Goal: Communication & Community: Answer question/provide support

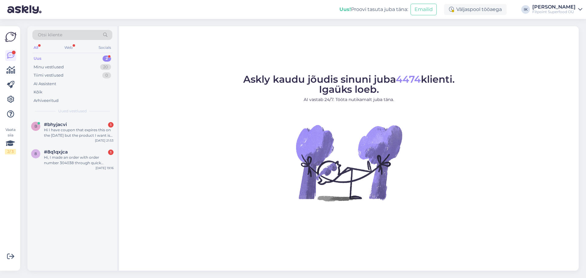
click at [85, 62] on div "Uus 2" at bounding box center [72, 58] width 80 height 9
click at [84, 68] on div "Minu vestlused 20" at bounding box center [72, 67] width 80 height 9
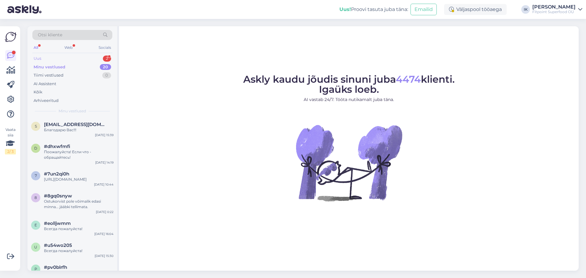
click at [62, 56] on div "Uus 2" at bounding box center [72, 58] width 80 height 9
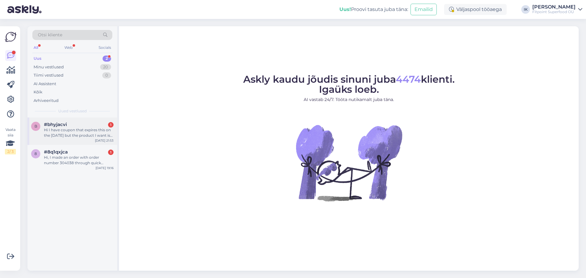
click at [93, 134] on div "Hi I have coupon that expires this on the [DATE] but the product I want is out …" at bounding box center [79, 132] width 70 height 11
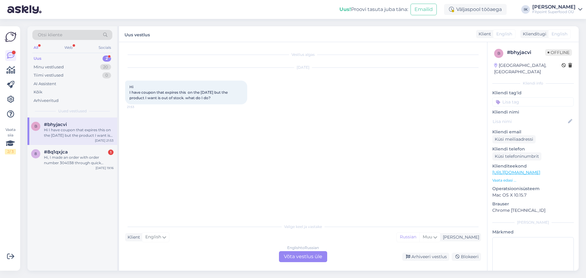
click at [305, 259] on div "English to Russian Võta vestlus üle" at bounding box center [303, 256] width 48 height 11
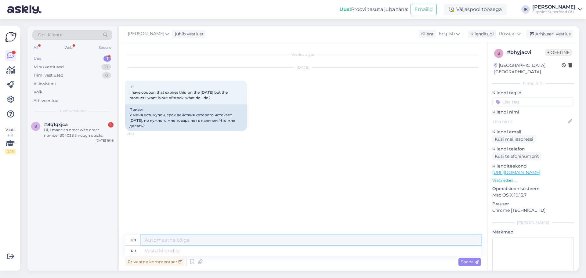
click at [308, 244] on textarea at bounding box center [311, 240] width 340 height 10
type textarea "З"
drag, startPoint x: 144, startPoint y: 126, endPoint x: 127, endPoint y: 105, distance: 27.4
click at [127, 105] on div "Привет У меня есть купон, срок действия которого истекает [DATE], но нужного мн…" at bounding box center [186, 117] width 122 height 27
copy div "Привет У меня есть купон, срок действия которого истекает [DATE], но нужного мн…"
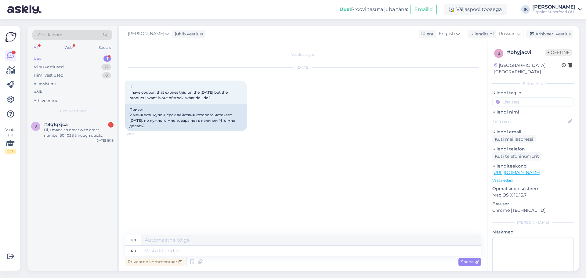
click at [210, 155] on div "Vestlus algas [DATE] Hi I have coupon that expires this on the [DATE] but the p…" at bounding box center [306, 138] width 362 height 181
drag, startPoint x: 284, startPoint y: 159, endPoint x: 291, endPoint y: 158, distance: 7.1
click at [284, 159] on div "Vestlus algas [DATE] Hi I have coupon that expires this on the [DATE] but the p…" at bounding box center [306, 138] width 362 height 181
click at [345, 152] on div "Vestlus algas [DATE] Hi I have coupon that expires this on the [DATE] but the p…" at bounding box center [306, 138] width 362 height 181
click at [540, 170] on link "[URL][DOMAIN_NAME]" at bounding box center [517, 172] width 48 height 5
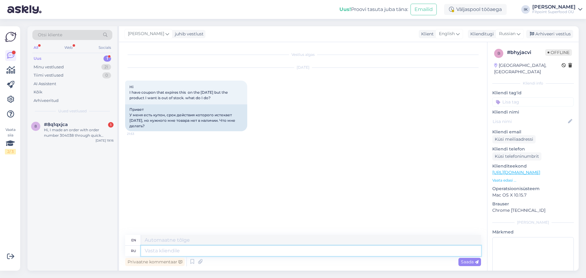
click at [202, 255] on textarea at bounding box center [311, 251] width 340 height 10
paste textarea "Здравствуйте! К сожалению, срок действия купона продлить невозможно, так как он…"
type textarea "Здравствуйте! К сожалению, срок действия купона продлить невозможно, так как он…"
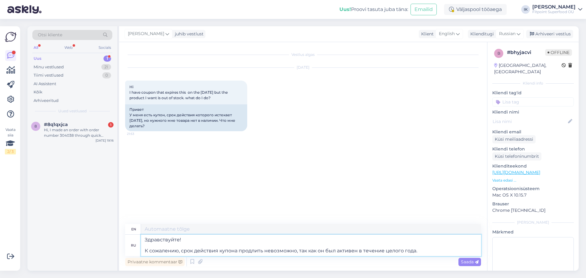
click at [417, 244] on textarea "Здравствуйте! К сожалению, срок действия купона продлить невозможно, так как он…" at bounding box center [311, 245] width 340 height 21
type textarea "Hello! Unfortunately, the coupon cannot be extended as it has been active for a…"
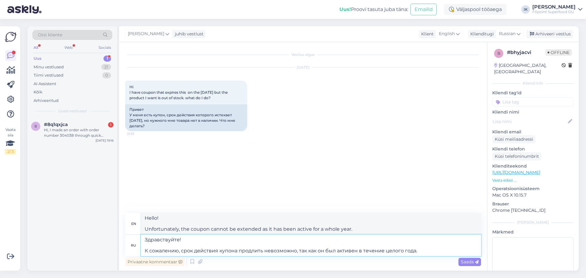
type textarea "Здравствуйте! К сожалению, срок действия купона продлить невозможно, так как он…"
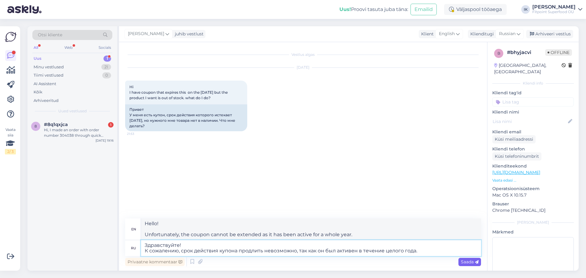
type textarea "Hello! Unfortunately, the coupon cannot be extended as it has been active for a…"
type textarea "Здравствуйте! К сожалению, срок действия купона продлить невозможно, так как он…"
click at [464, 262] on span "Saada" at bounding box center [470, 261] width 18 height 5
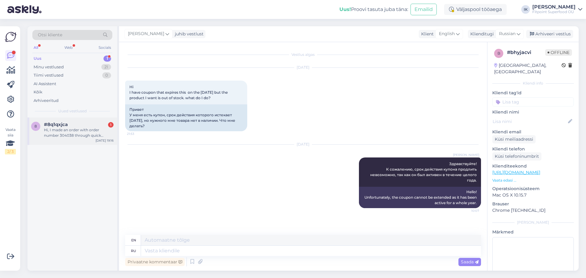
click at [83, 137] on div "Hi, I made an order with order number 304038 through quick checkout without reg…" at bounding box center [79, 132] width 70 height 11
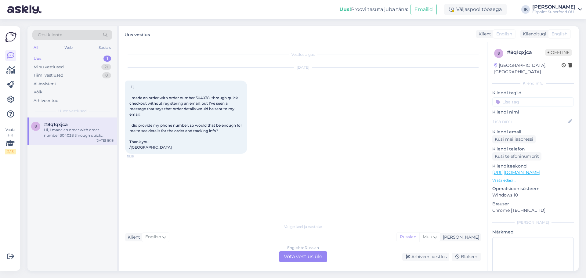
click at [317, 259] on div "English to Russian Võta vestlus üle" at bounding box center [303, 256] width 48 height 11
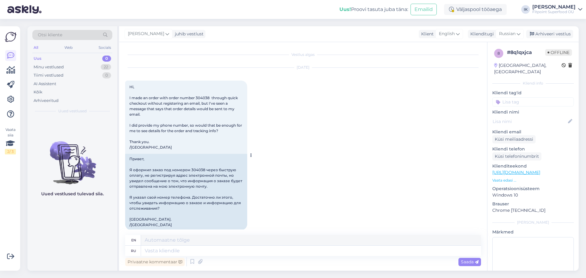
click at [183, 169] on div "Привет, Я оформил заказ под номером 304038 через быструю оплату, не регистрируя…" at bounding box center [186, 192] width 122 height 76
click at [196, 168] on div "Привет, Я оформил заказ под номером 304038 через быструю оплату, не регистрируя…" at bounding box center [186, 192] width 122 height 76
copy div "304038"
click at [256, 251] on textarea at bounding box center [311, 251] width 340 height 10
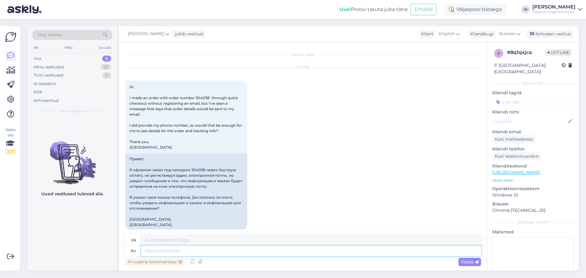
type textarea "З"
type textarea "Z"
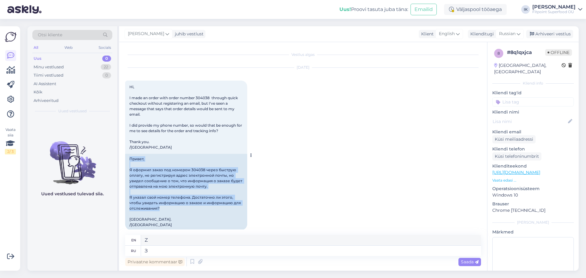
drag, startPoint x: 166, startPoint y: 209, endPoint x: 127, endPoint y: 161, distance: 61.6
click at [127, 161] on div "Привет, Я оформил заказ под номером 304038 через быструю оплату, не регистрируя…" at bounding box center [186, 192] width 122 height 76
copy div "Привет, Я оформил заказ под номером 304038 через быструю оплату, не регистрируя…"
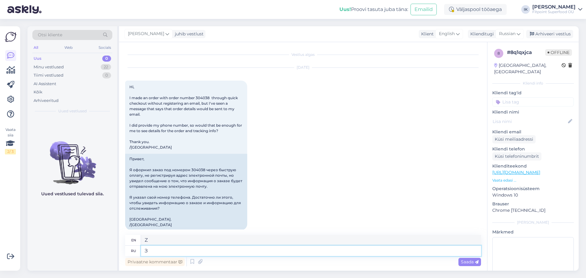
drag, startPoint x: 216, startPoint y: 252, endPoint x: 100, endPoint y: 252, distance: 116.0
click at [100, 252] on div "Otsi kliente All Web Socials Uus 0 Minu vestlused 22 Tiimi vestlused 0 AI Assis…" at bounding box center [302, 148] width 551 height 245
paste textarea "дравствуйте! При оформлении заказа адрес электронной почты является обязательны…"
type textarea "Здравствуйте! При оформлении заказа адрес электронной почты является обязательн…"
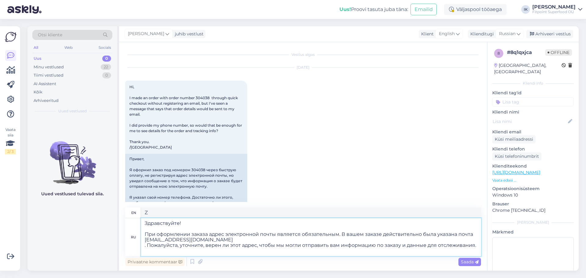
click at [180, 230] on textarea "Здравствуйте! При оформлении заказа адрес электронной почты является обязательн…" at bounding box center [311, 237] width 340 height 38
type textarea "Hello! When placing an order, an email address is required. Your order did incl…"
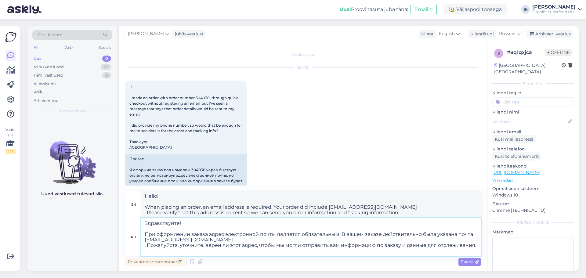
type textarea "Здравствуйте! При оформлении заказа адрес электронной почты является обязательн…"
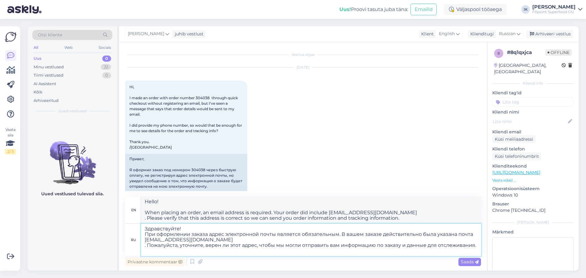
type textarea "Hello! email address is required when placing an order. Your order did include …"
drag, startPoint x: 147, startPoint y: 246, endPoint x: 136, endPoint y: 245, distance: 11.7
click at [136, 245] on div "ru Здравствуйте! При оформлении заказа адрес электронной почты является обязате…" at bounding box center [303, 240] width 356 height 32
type textarea "Здравствуйте! При оформлении заказа адрес электронной почты является обязательн…"
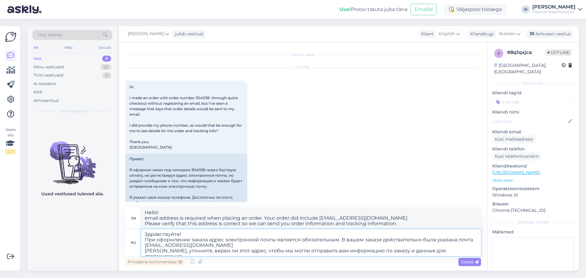
type textarea "Hello! When placing an order, an email address is required. Your order did inde…"
click at [251, 244] on textarea "Здравствуйте! При оформлении заказа адрес электронной почты является обязательн…" at bounding box center [311, 242] width 340 height 27
type textarea "Здравствуйте! При оформлении заказа адрес электронной почты является обязательн…"
click at [471, 264] on span "Saada" at bounding box center [470, 261] width 18 height 5
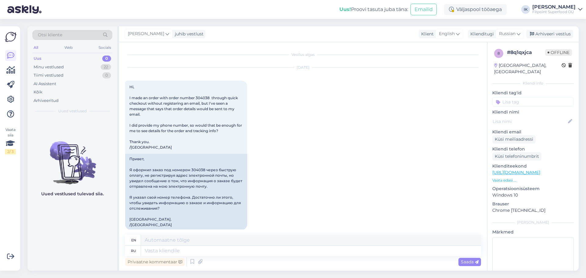
scroll to position [112, 0]
